Goal: Communication & Community: Share content

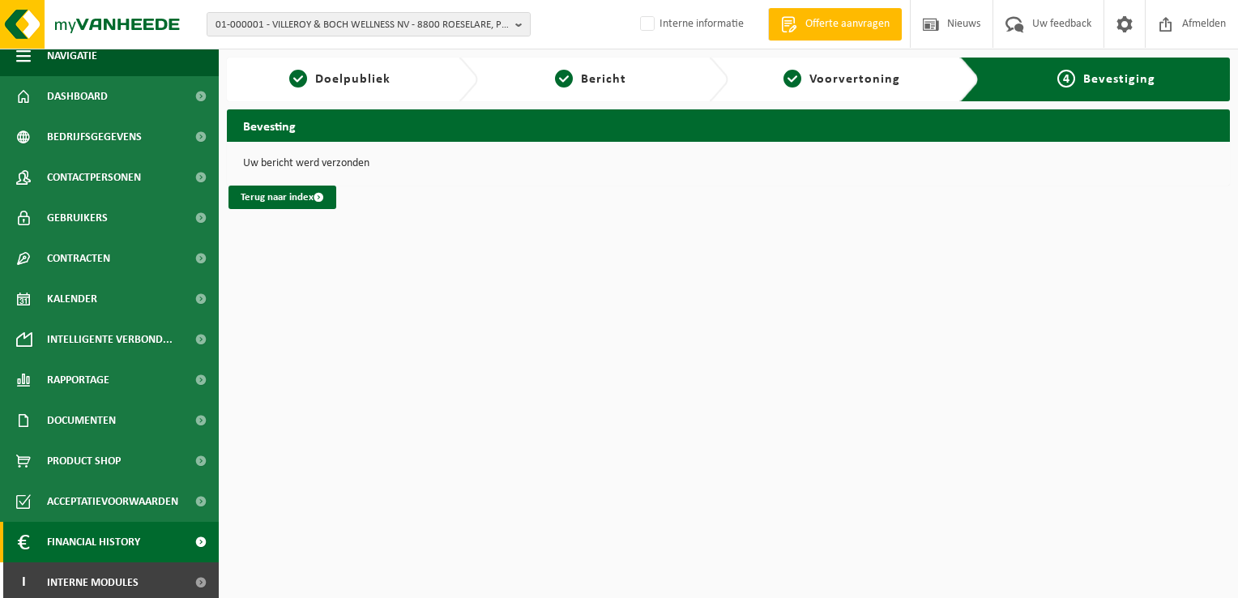
scroll to position [17, 0]
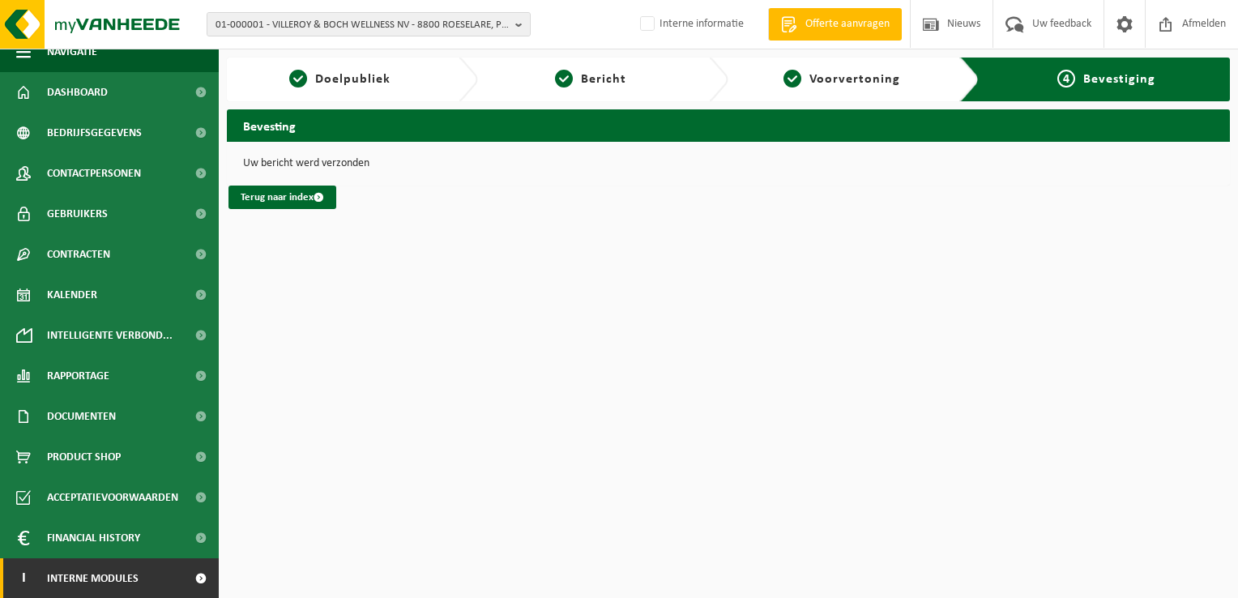
click at [103, 577] on span "Interne modules" at bounding box center [93, 578] width 92 height 41
click at [97, 576] on span "Interne modules" at bounding box center [93, 578] width 92 height 41
click at [167, 571] on link "I Interne modules" at bounding box center [109, 578] width 219 height 41
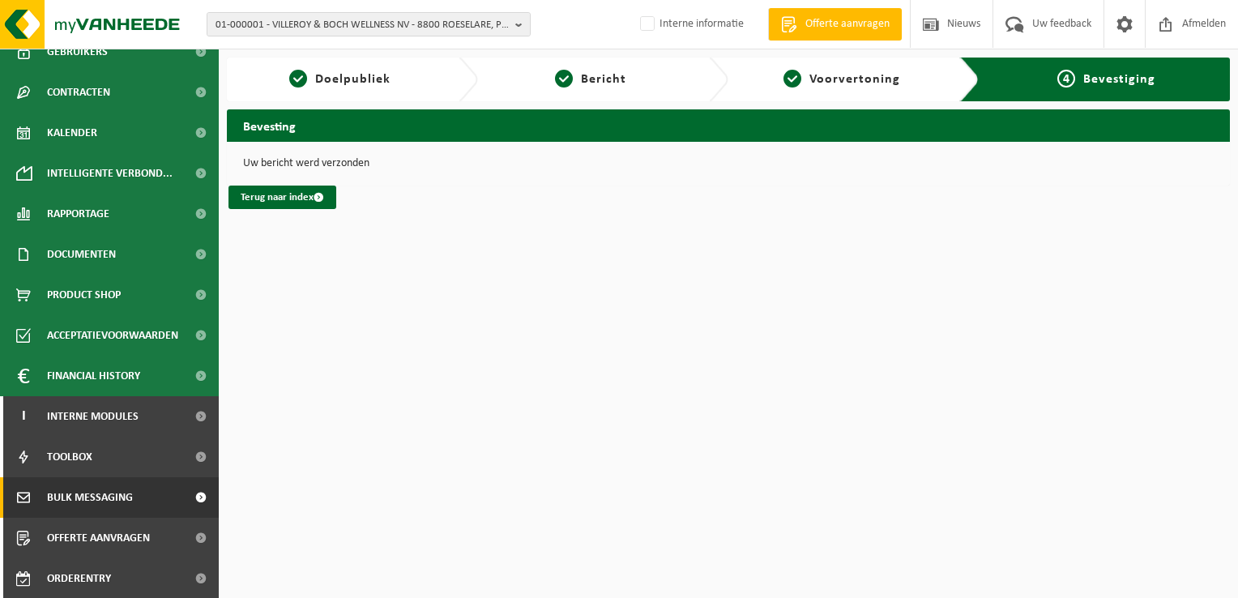
click at [130, 498] on span "Bulk Messaging" at bounding box center [90, 497] width 86 height 41
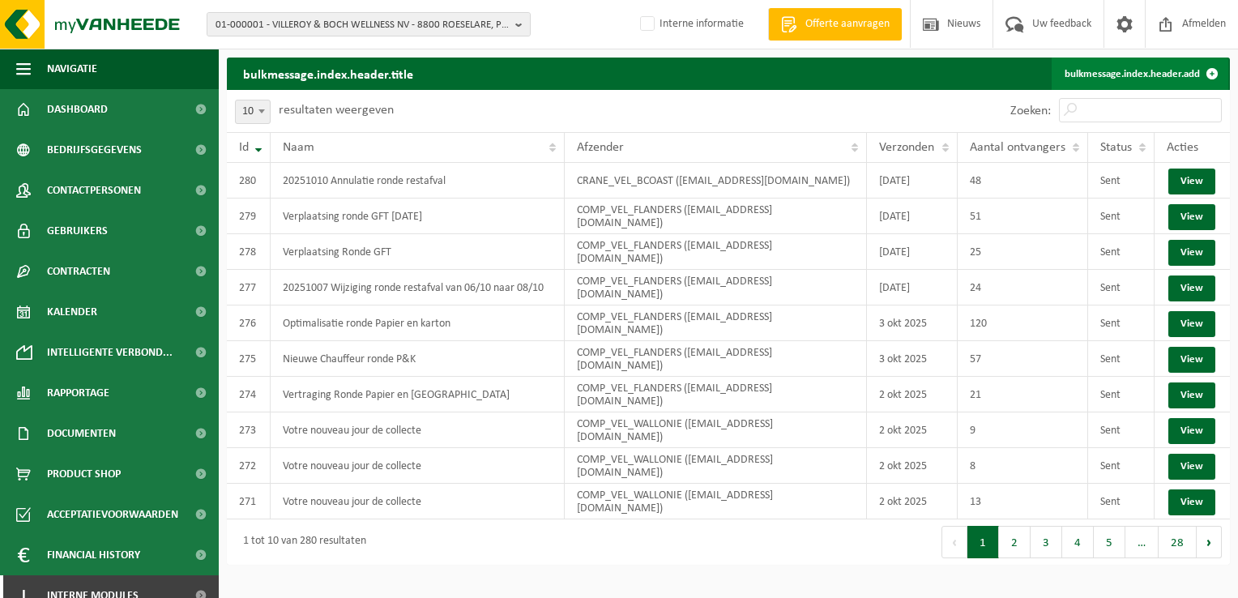
click at [1130, 76] on link "bulkmessage.index.header.add" at bounding box center [1140, 74] width 177 height 32
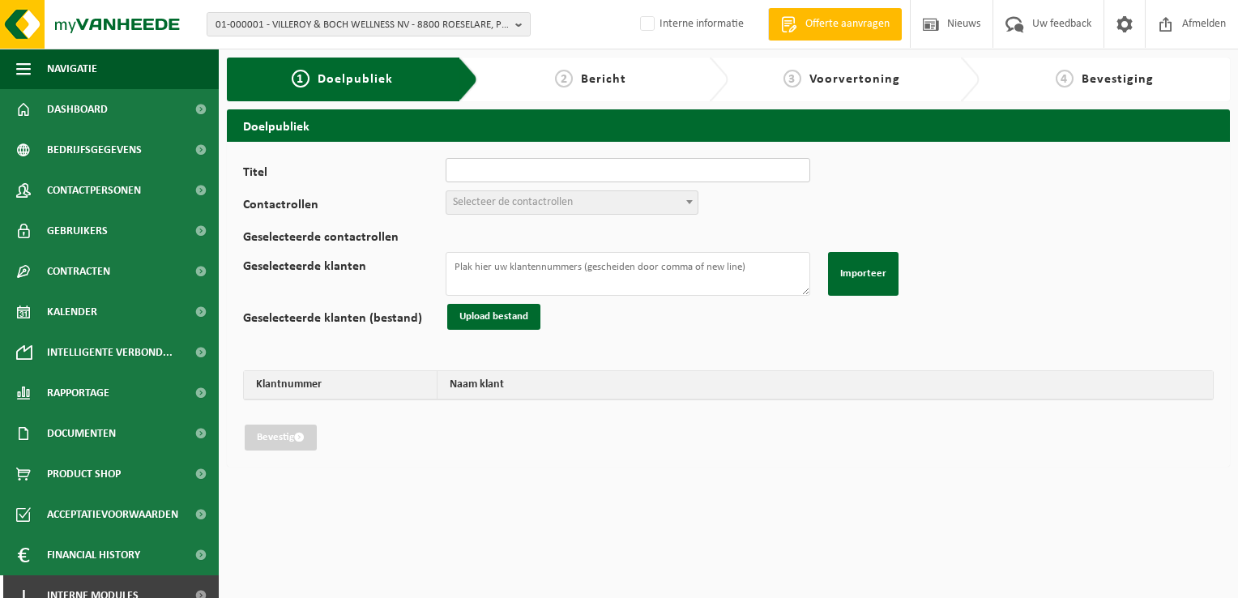
click at [494, 170] on input "Titel" at bounding box center [628, 170] width 365 height 24
type input "20251010 wijziging ronde voeding van 10/10 naar 13/10"
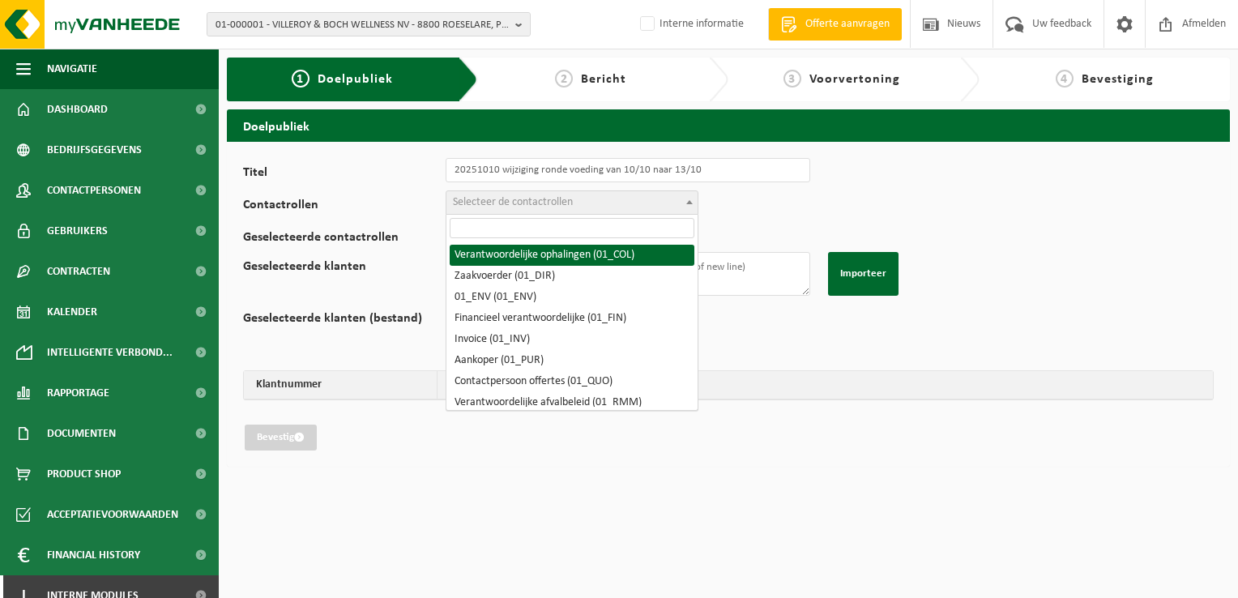
click at [500, 204] on span "Selecteer de contactrollen" at bounding box center [513, 202] width 120 height 12
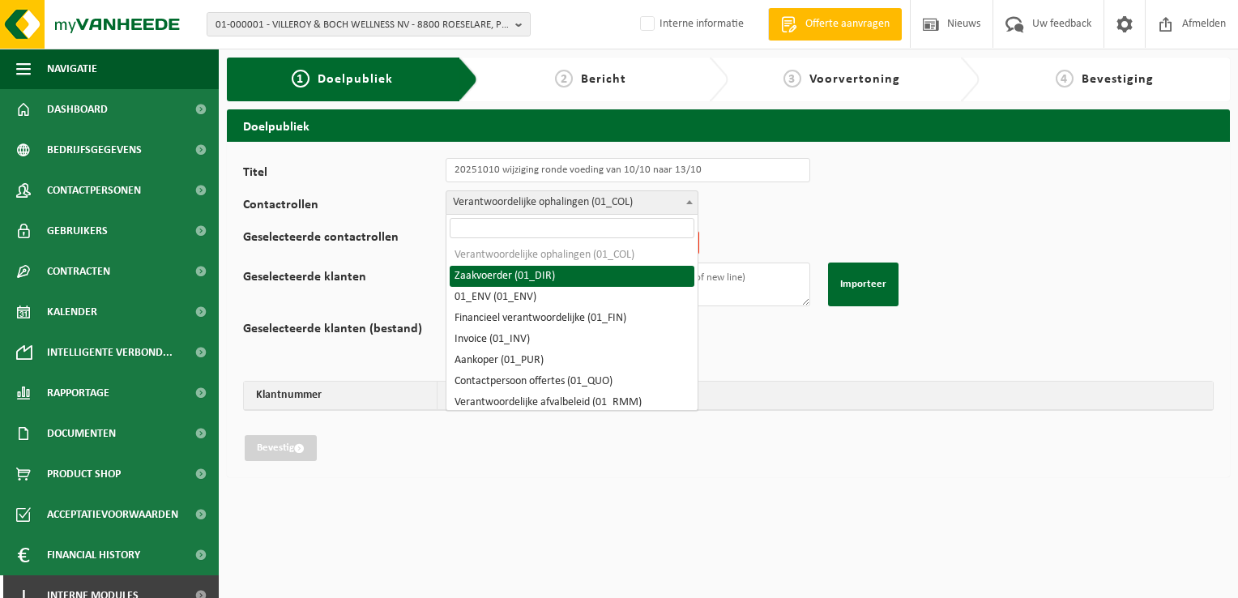
click at [506, 205] on span "Verantwoordelijke ophalingen (01_COL)" at bounding box center [572, 202] width 251 height 23
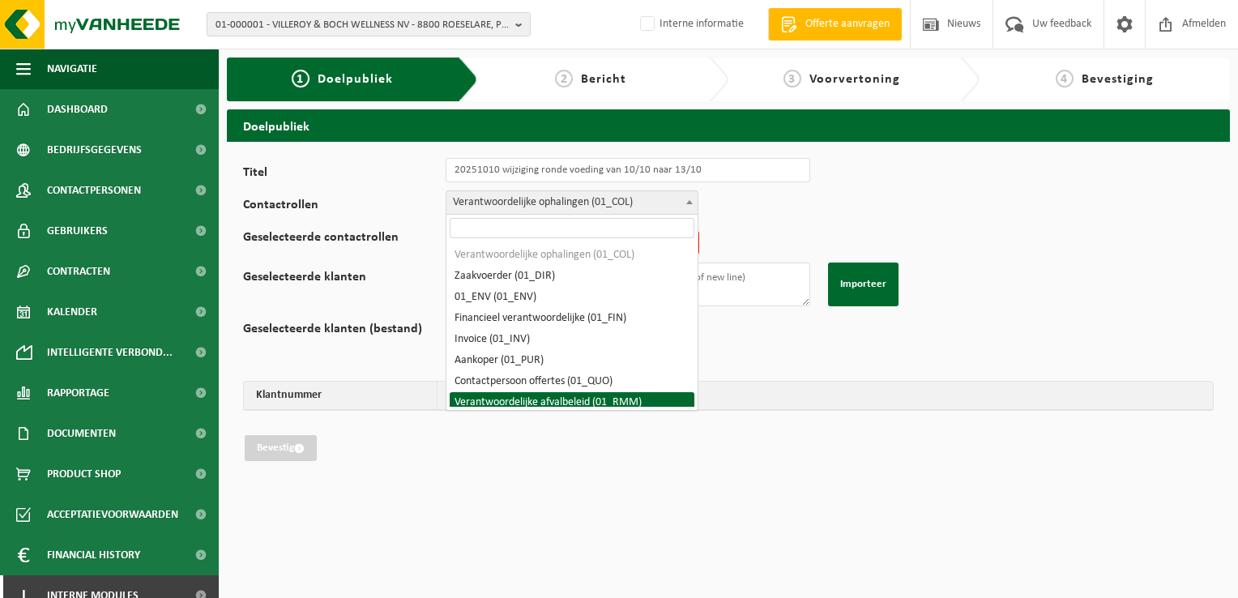
select select "01_RMM"
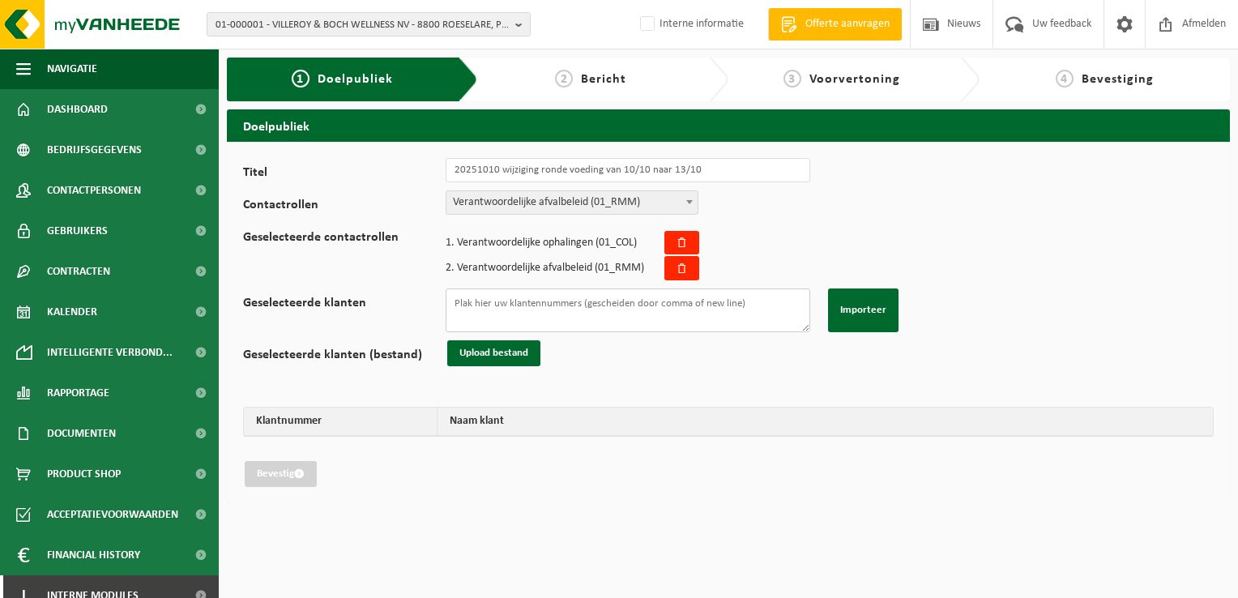
click at [528, 294] on textarea "Geselecteerde klanten" at bounding box center [628, 311] width 365 height 44
click at [695, 310] on textarea "Geselecteerde klanten" at bounding box center [628, 311] width 365 height 44
paste textarea "Le conteneur se trouve à côté du portail, au niveau du numéro 17A."
click at [762, 303] on textarea "Le conteneur se trouve à côté du portail, au niveau du numéro 17A." at bounding box center [628, 311] width 365 height 44
drag, startPoint x: 768, startPoint y: 302, endPoint x: 454, endPoint y: 306, distance: 314.5
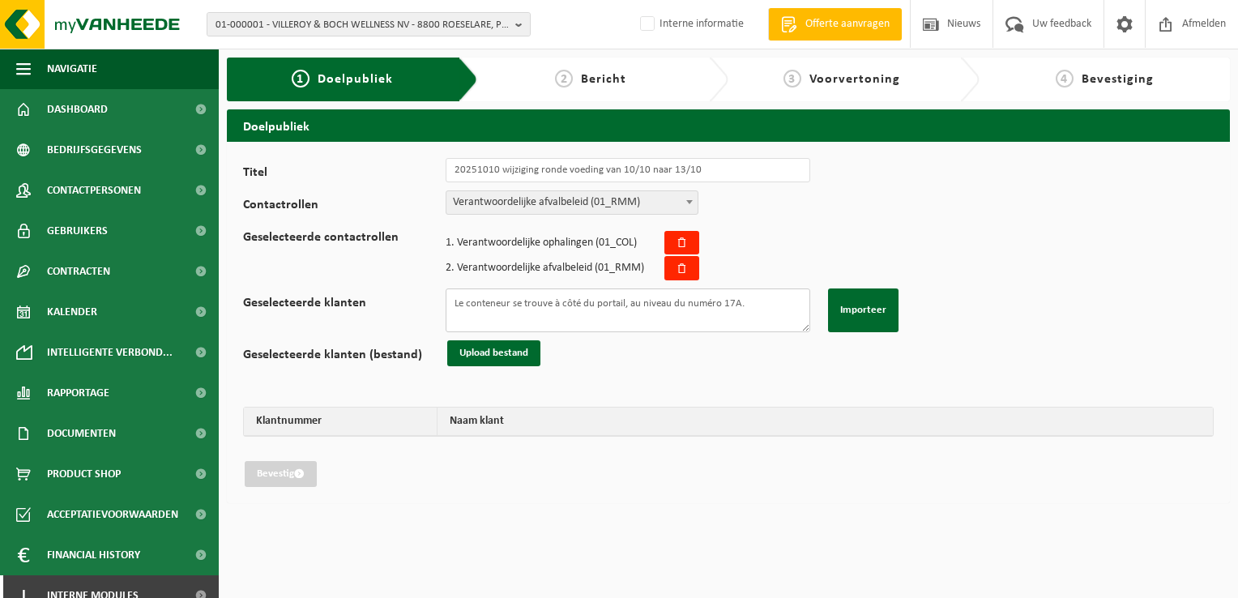
click at [454, 306] on textarea "Le conteneur se trouve à côté du portail, au niveau du numéro 17A." at bounding box center [628, 311] width 365 height 44
paste textarea "10-723588 01-005497 10-864918 10-929661 10-750247 02-011061 01-091949 01-074013…"
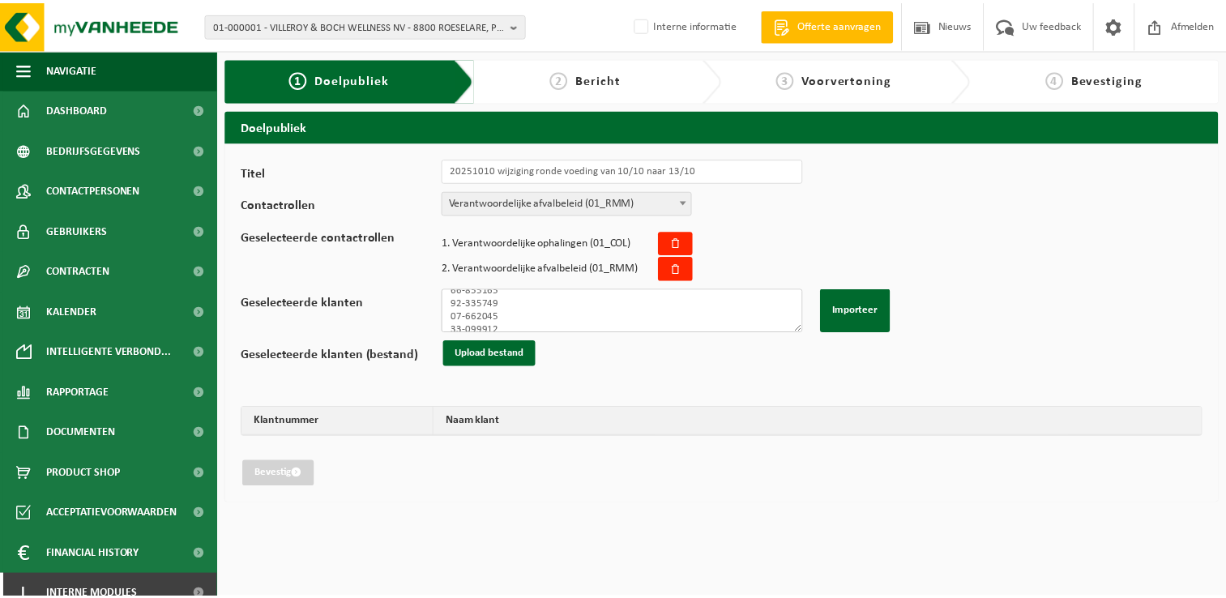
scroll to position [3277, 0]
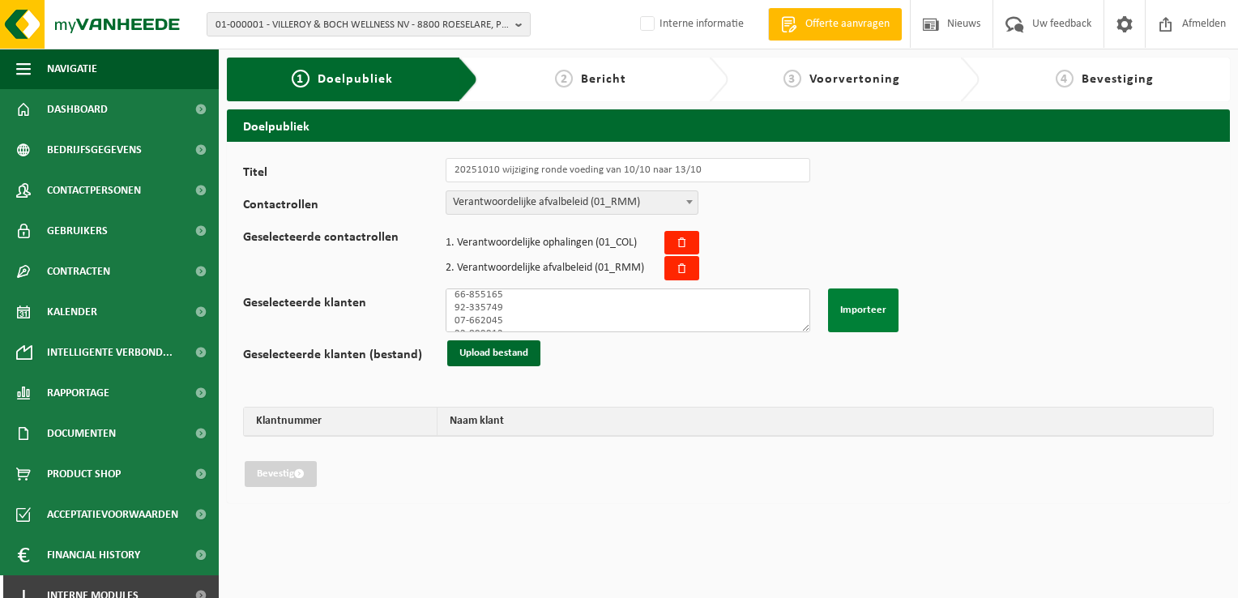
type textarea "10-723588 01-005497 10-864918 10-929661 10-750247 02-011061 01-091949 01-074013…"
click at [854, 310] on button "Importeer" at bounding box center [863, 311] width 71 height 44
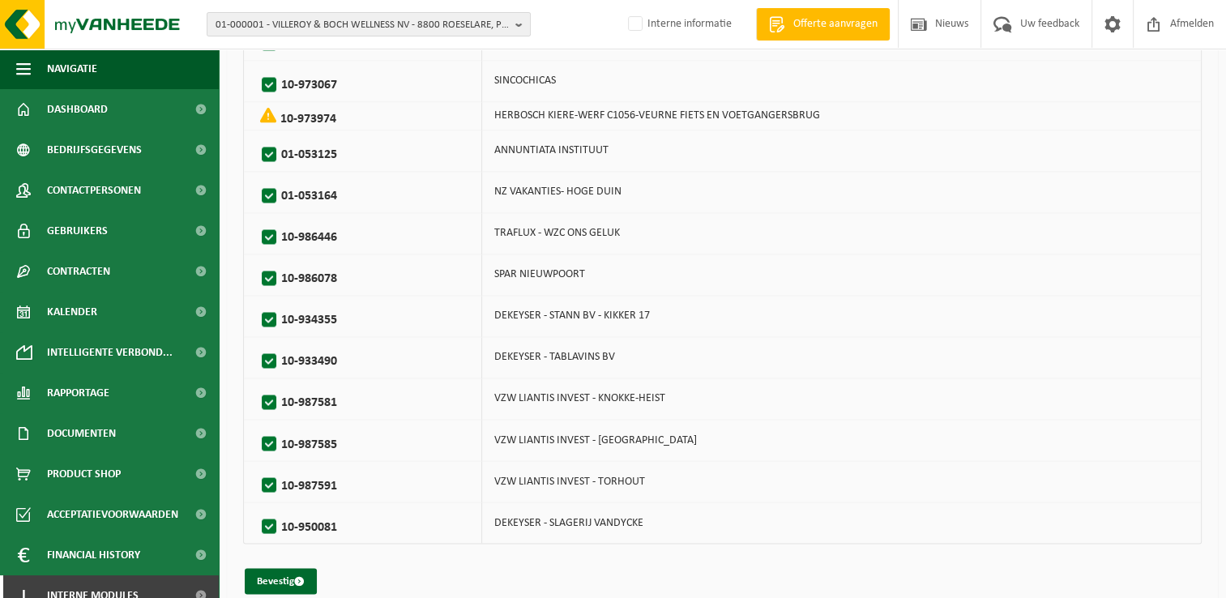
scroll to position [2653, 0]
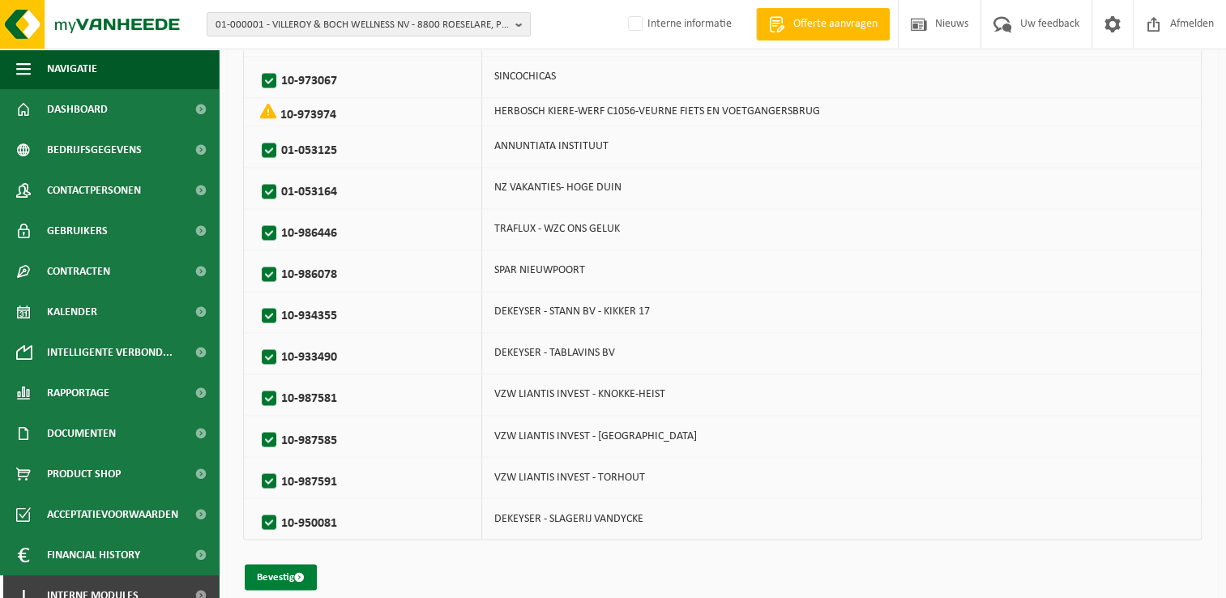
click at [298, 568] on button "Bevestig" at bounding box center [281, 577] width 72 height 26
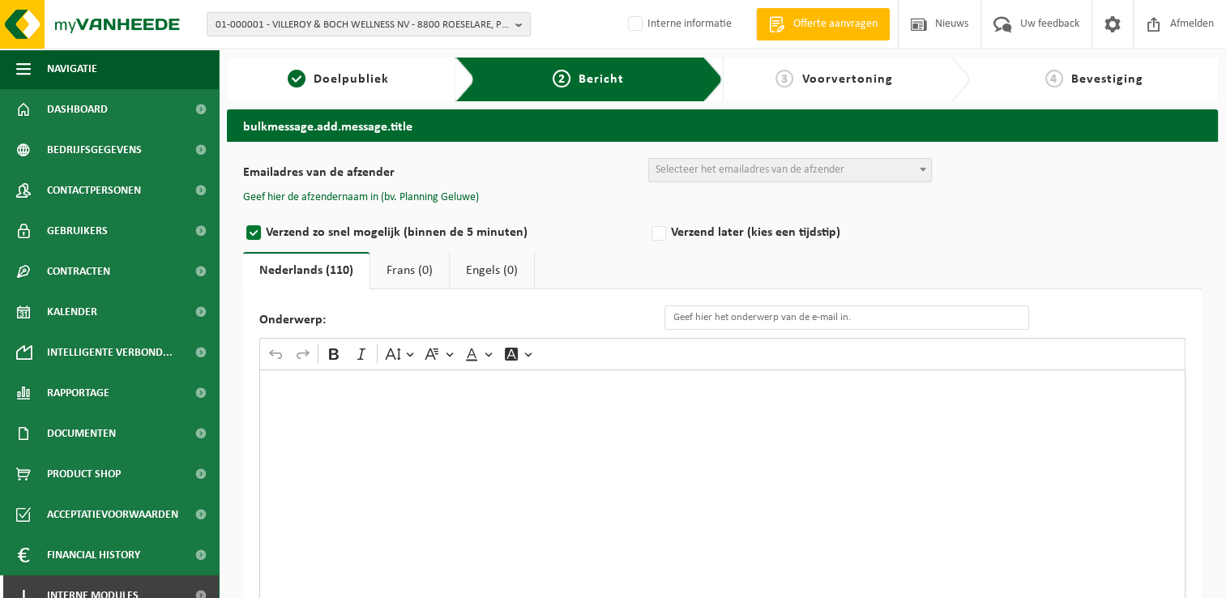
click at [811, 170] on span "Selecteer het emailadres van de afzender" at bounding box center [750, 170] width 189 height 12
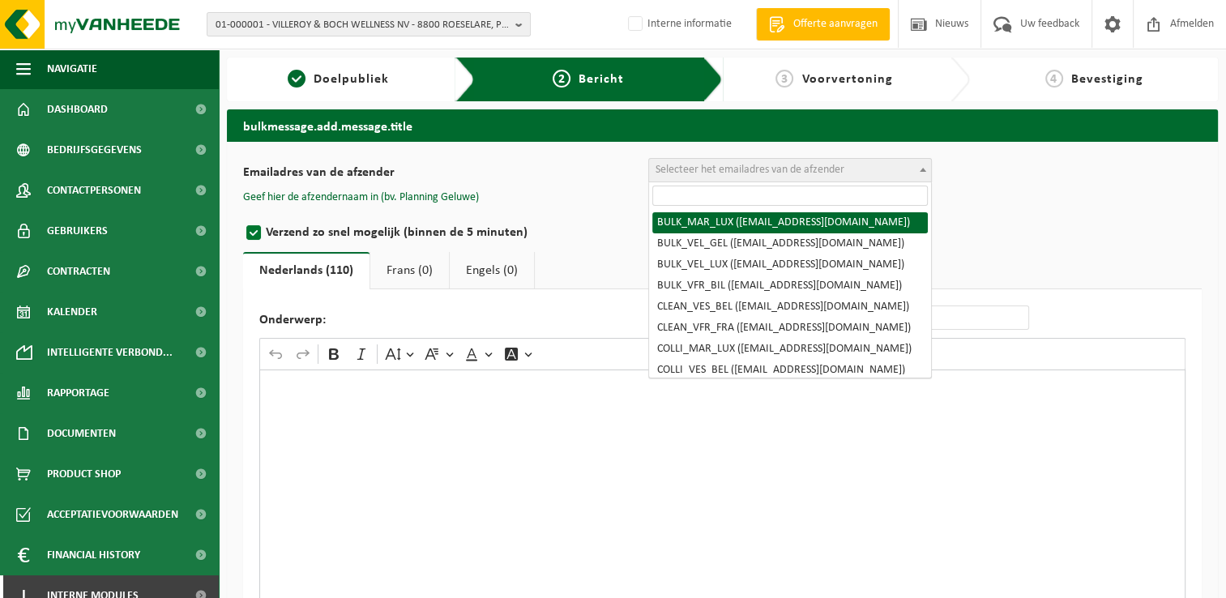
click at [801, 203] on input "search" at bounding box center [790, 196] width 276 height 20
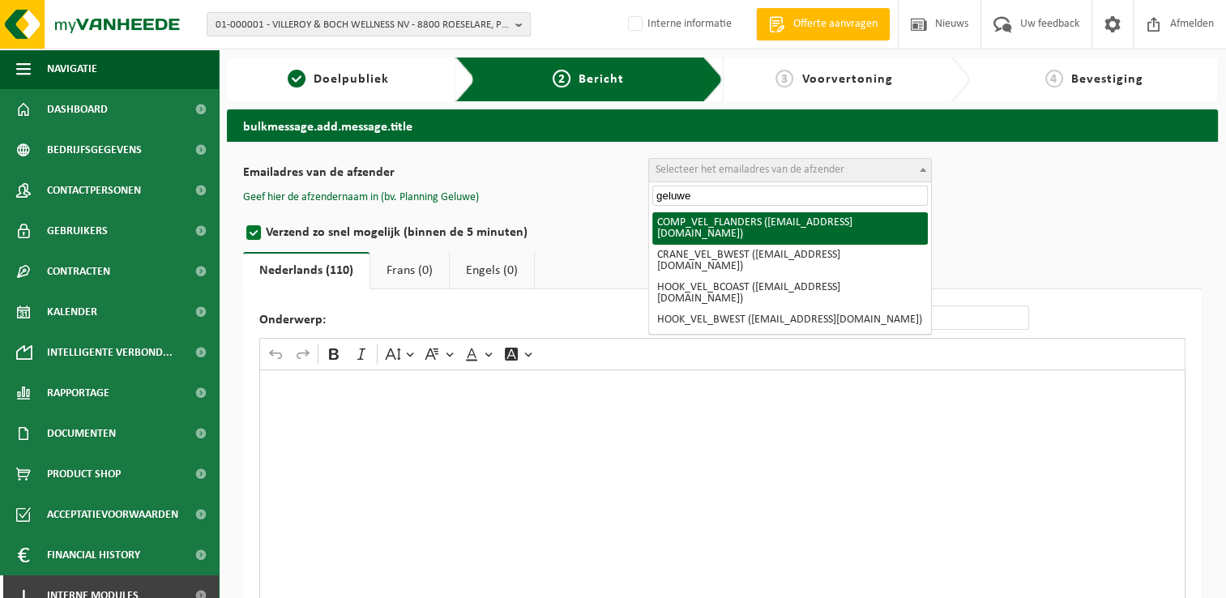
type input "geluwe"
select select "COMP_VEL_FLANDERS"
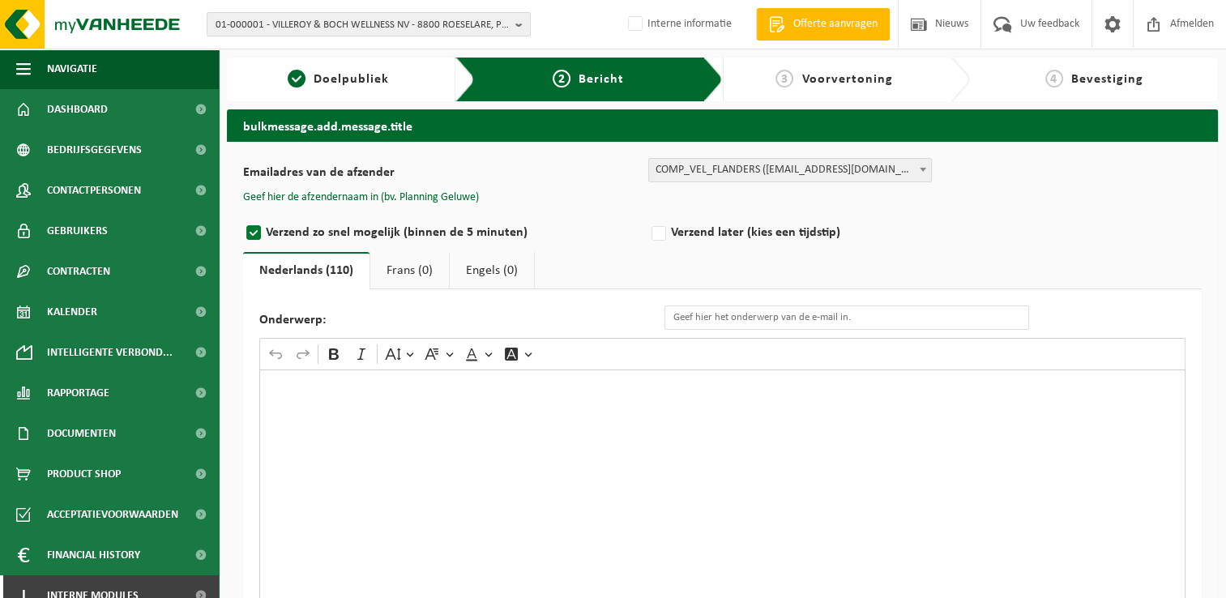
click at [434, 204] on div "Emailadres van de afzender BULK_MAR_LUX (planning.messancy@vanheede.com) BULK_V…" at bounding box center [722, 434] width 959 height 552
click at [451, 198] on button "Geef hier de afzendernaam in (bv. Planning Geluwe)" at bounding box center [361, 197] width 236 height 15
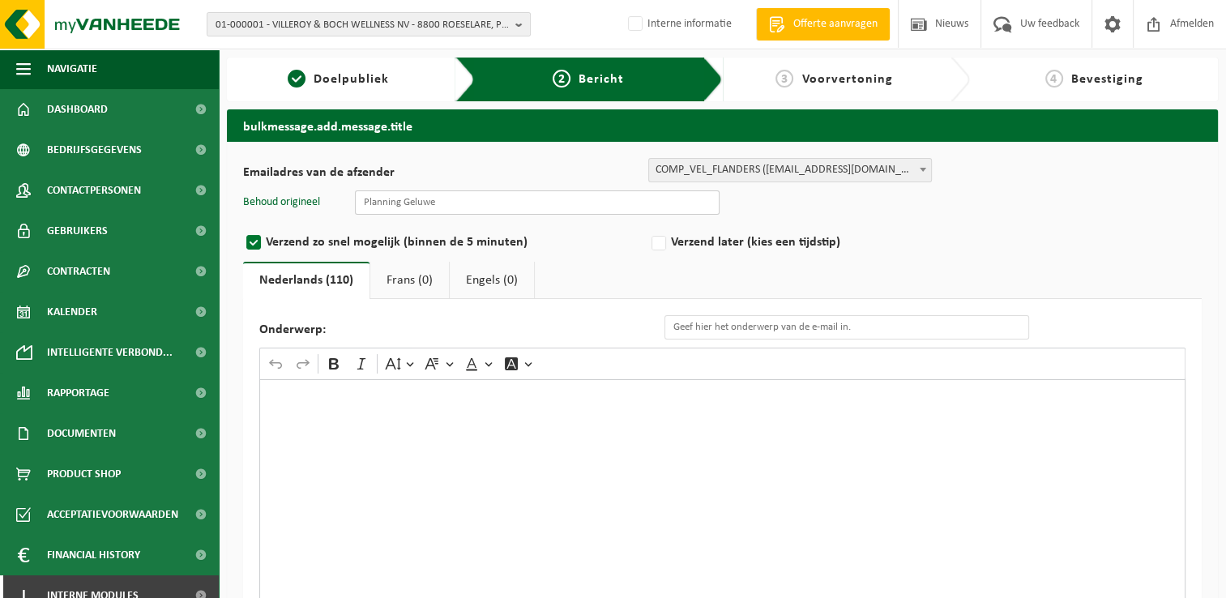
click at [455, 208] on input "text" at bounding box center [537, 202] width 365 height 24
type input "Planning Geluwe"
click at [771, 336] on input "Onderwerp:" at bounding box center [847, 327] width 365 height 24
drag, startPoint x: 1018, startPoint y: 326, endPoint x: 879, endPoint y: 329, distance: 139.4
click at [879, 329] on input "Eenmalige wijziging van de ledigingsdag van uw papier/karton container" at bounding box center [847, 327] width 365 height 24
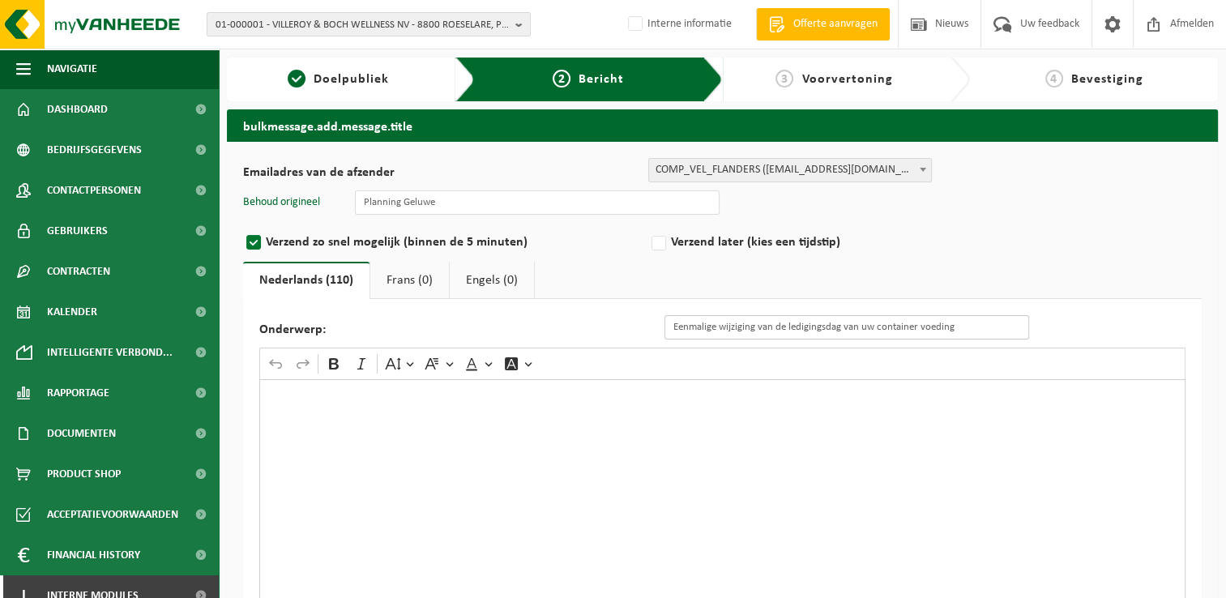
type input "Eenmalige wijziging van de ledigingsdag van uw container voeding"
click at [687, 433] on div "Rich Text Editor. Editing area: main. Press Alt+0 for help." at bounding box center [722, 541] width 926 height 324
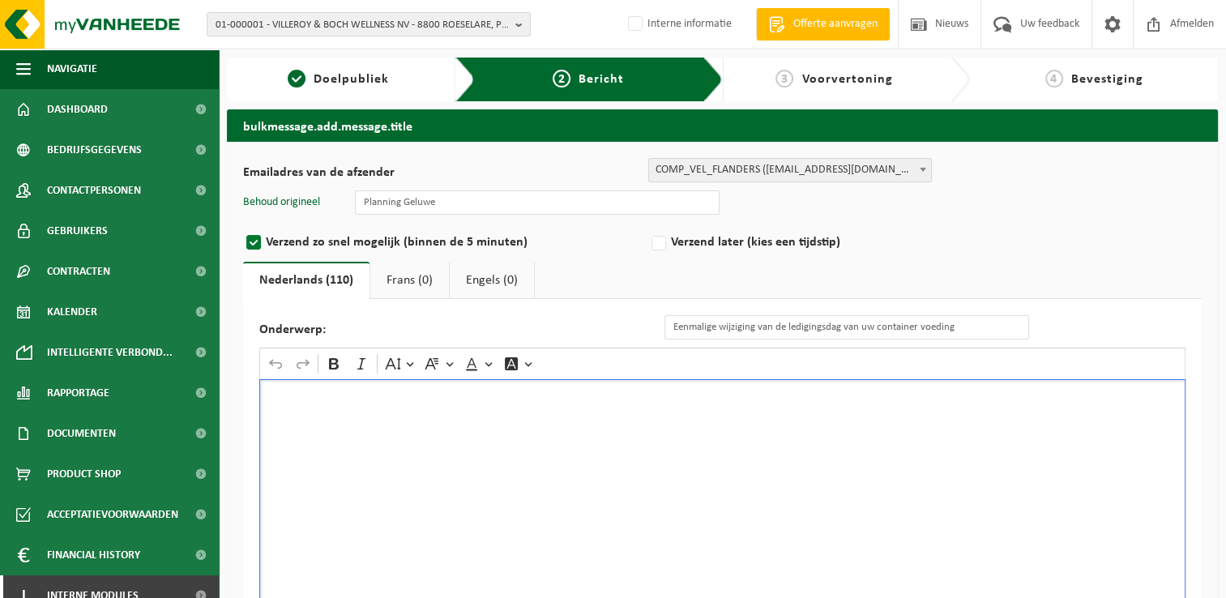
click at [345, 410] on div "Rich Text Editor. Editing area: main. Press Alt+0 for help." at bounding box center [722, 541] width 926 height 324
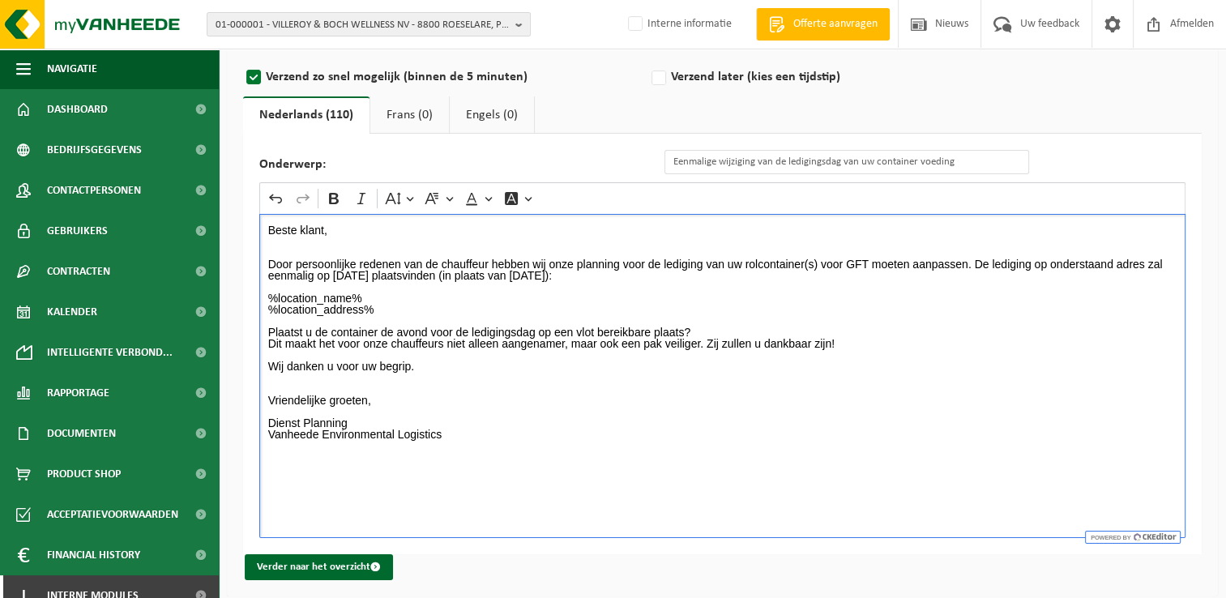
scroll to position [170, 0]
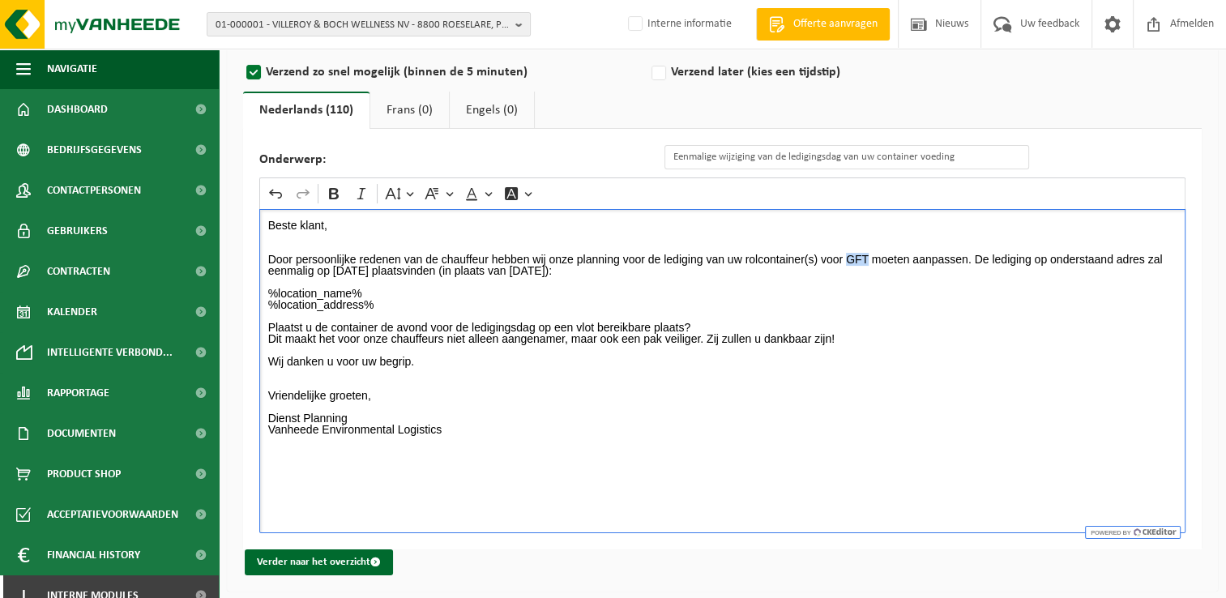
drag, startPoint x: 845, startPoint y: 256, endPoint x: 868, endPoint y: 256, distance: 23.5
click at [868, 256] on p "Door persoonlijke redenen van de chauffeur hebben wij onze planning voor de led…" at bounding box center [722, 265] width 909 height 23
drag, startPoint x: 336, startPoint y: 269, endPoint x: 425, endPoint y: 276, distance: 90.2
click at [425, 276] on p "Door persoonlijke redenen van de chauffeur hebben wij onze planning voor de led…" at bounding box center [722, 265] width 909 height 23
drag, startPoint x: 584, startPoint y: 269, endPoint x: 697, endPoint y: 273, distance: 113.5
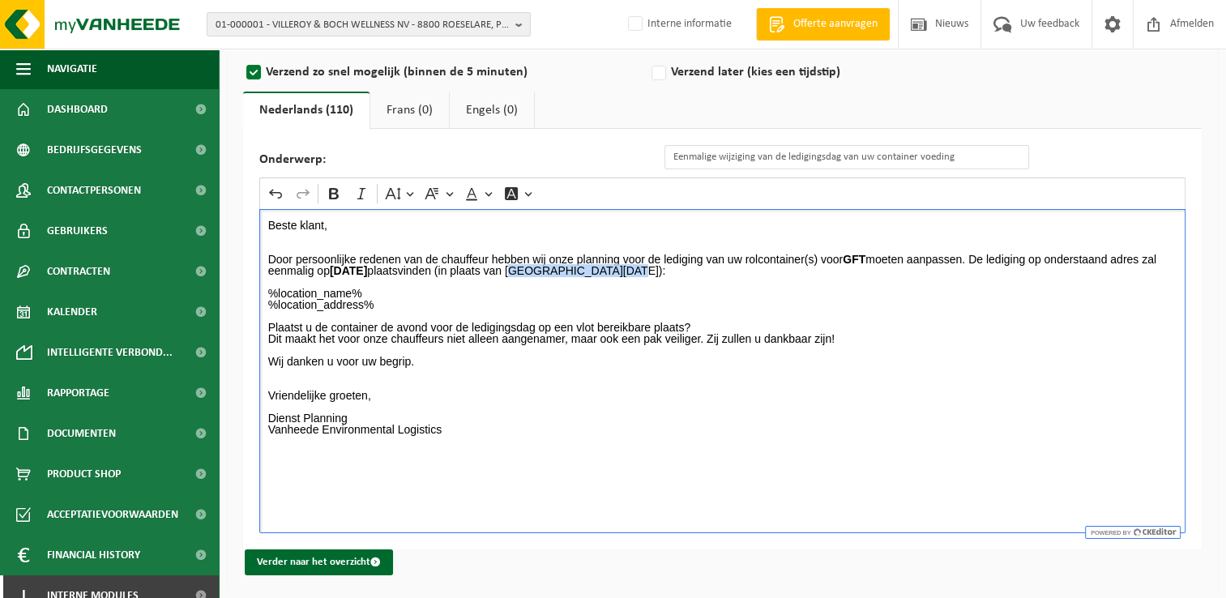
click at [697, 273] on p "Door persoonlijke redenen van de chauffeur hebben wij onze planning voor de led…" at bounding box center [722, 265] width 909 height 23
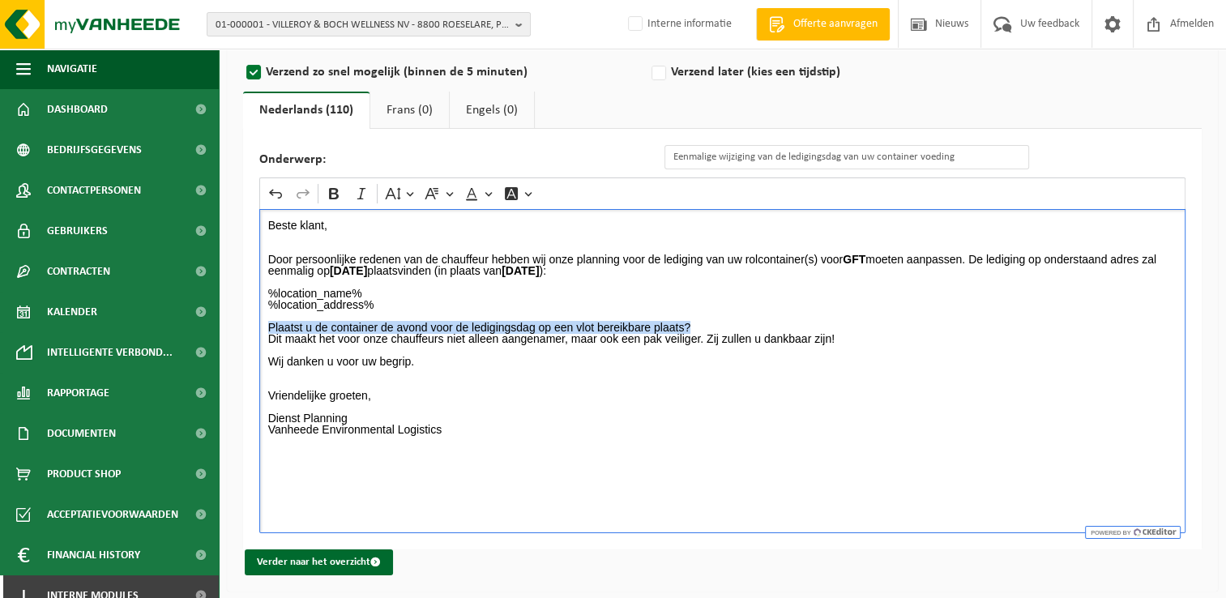
drag, startPoint x: 267, startPoint y: 324, endPoint x: 698, endPoint y: 326, distance: 430.4
click at [698, 326] on p "Plaatst u de container de avond voor de ledigingsdag op een vlot bereikbare pla…" at bounding box center [722, 333] width 909 height 23
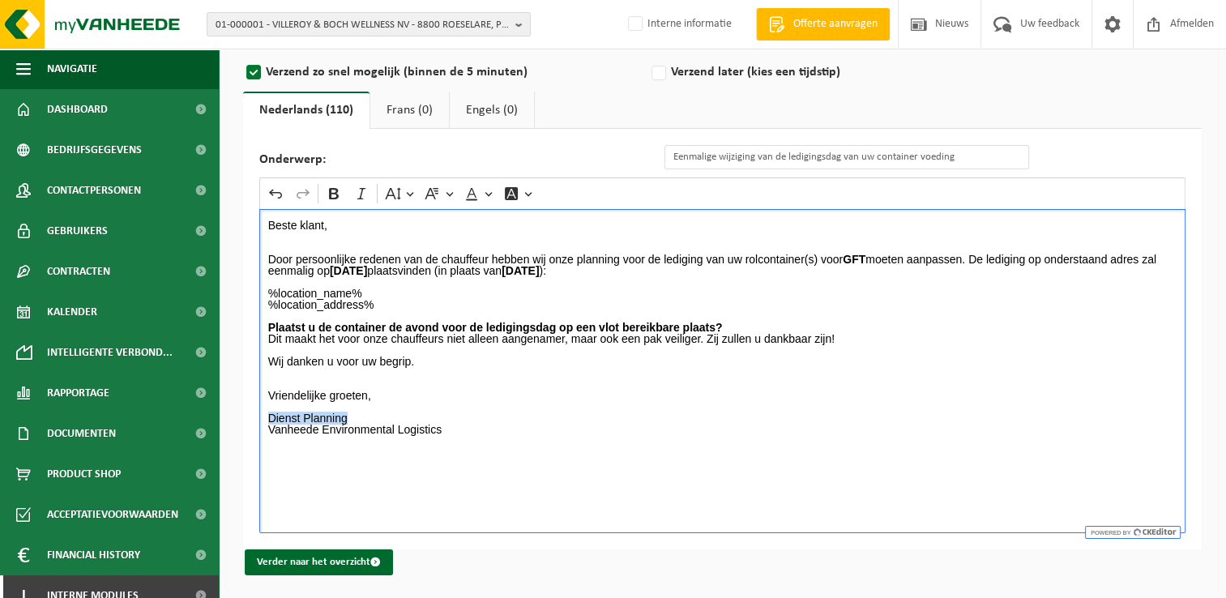
drag, startPoint x: 311, startPoint y: 420, endPoint x: 352, endPoint y: 417, distance: 40.7
click at [352, 417] on p "Dienst Planning Vanheede Environmental Logistics" at bounding box center [722, 424] width 909 height 23
click at [412, 414] on p "Dienst Planning Vanheede Environmental Logistics" at bounding box center [722, 424] width 909 height 23
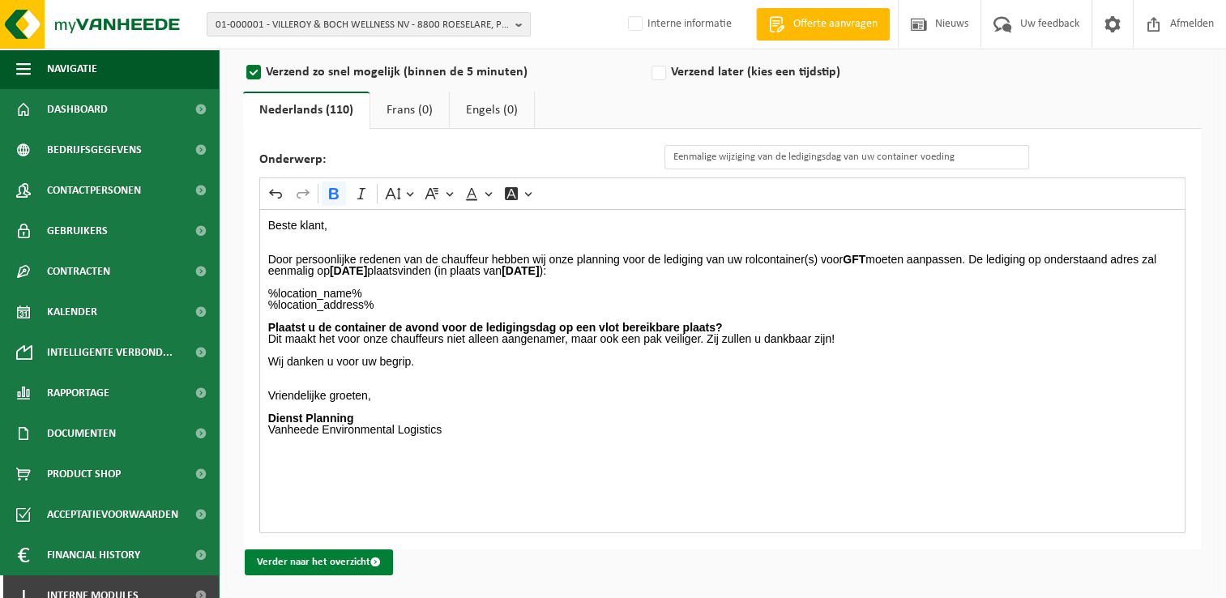
click at [331, 556] on button "Verder naar het overzicht" at bounding box center [319, 563] width 148 height 26
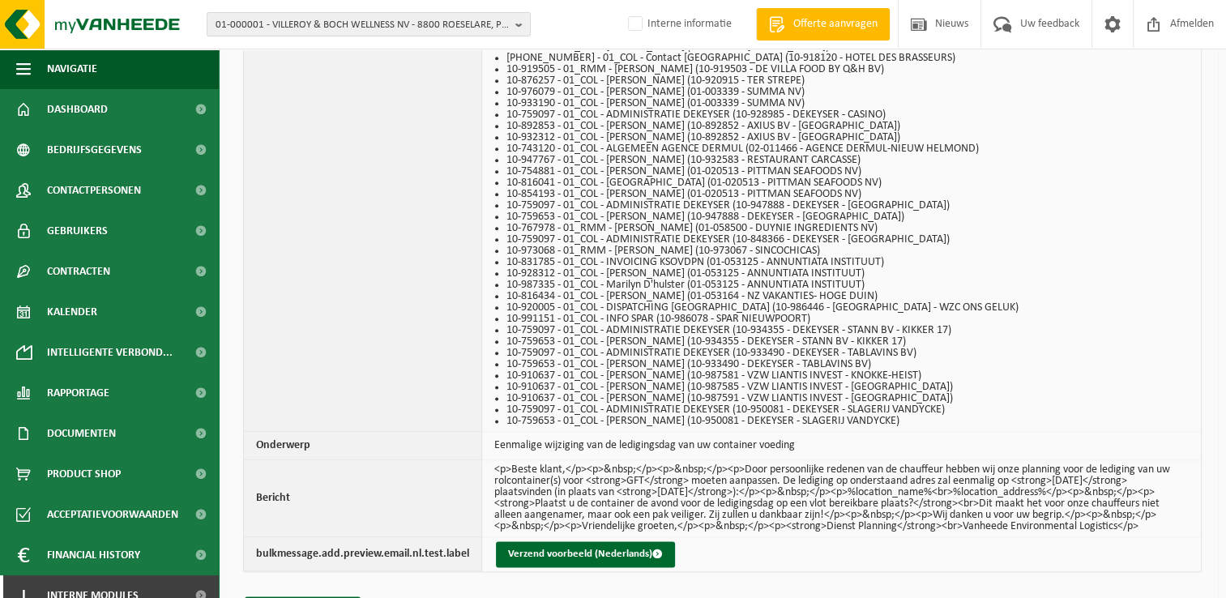
scroll to position [1978, 0]
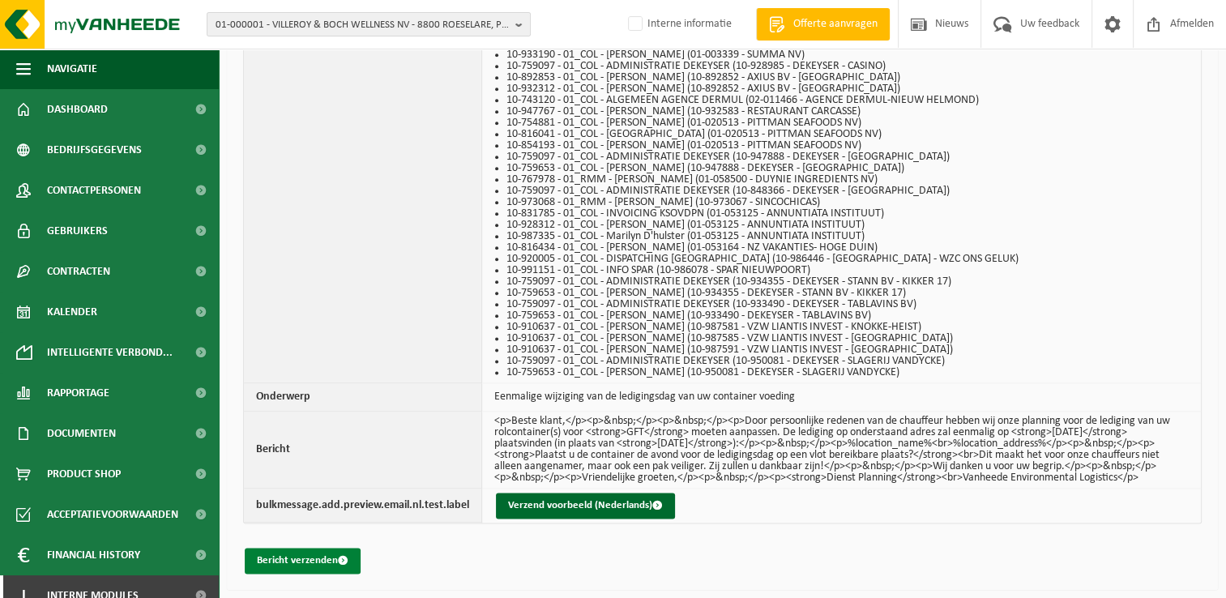
click at [327, 559] on button "Bericht verzenden" at bounding box center [303, 561] width 116 height 26
